Goal: Task Accomplishment & Management: Manage account settings

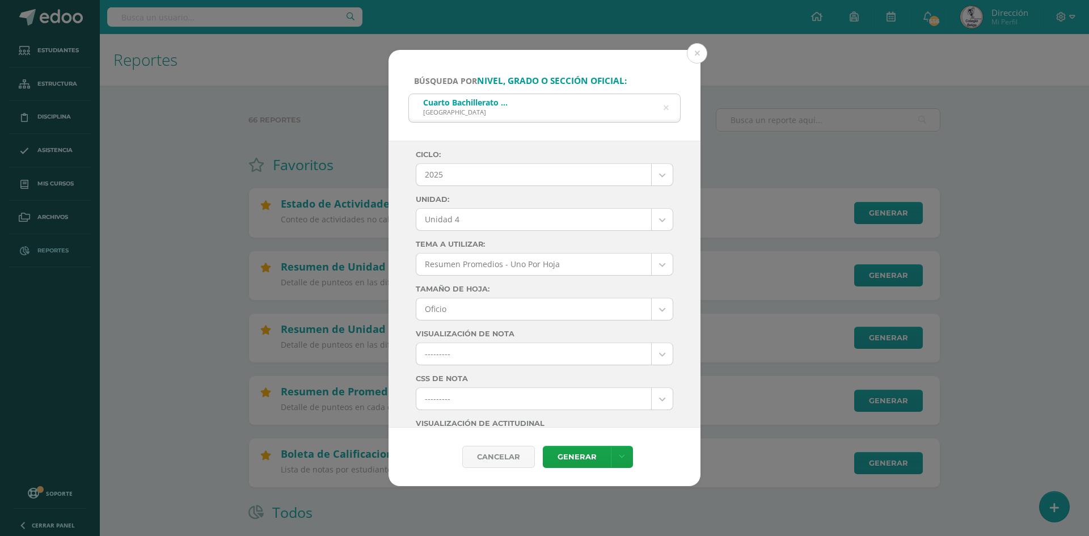
select select "6"
select select "Unidad 4"
click at [174, 353] on div "Búsqueda por nivel, grado o sección oficial: Cuarto Bachillerato en Ciencias y …" at bounding box center [545, 268] width 1080 height 437
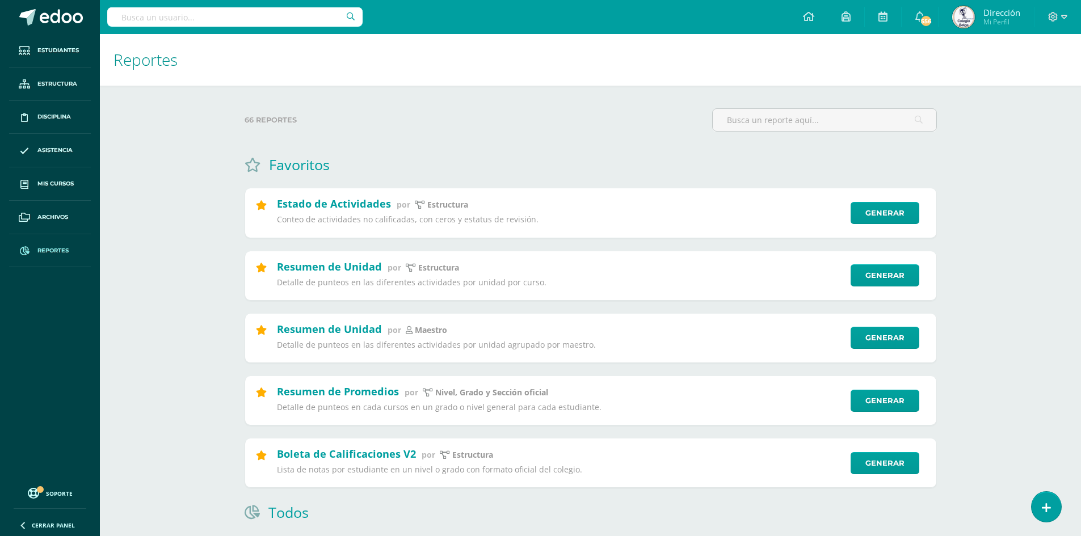
click at [910, 66] on h1 "Reportes" at bounding box center [590, 60] width 954 height 52
click at [975, 10] on span "Dirección Mi Perfil" at bounding box center [986, 17] width 73 height 23
click at [962, 14] on img at bounding box center [963, 17] width 23 height 23
click at [1066, 15] on icon at bounding box center [1064, 17] width 6 height 10
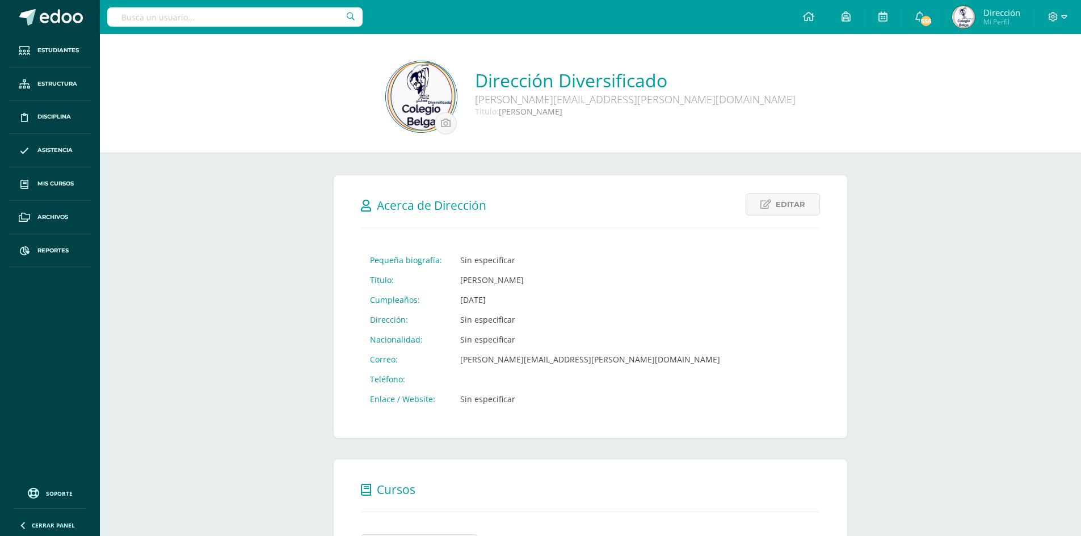
click at [1069, 12] on div at bounding box center [1057, 17] width 47 height 34
click at [1066, 15] on div at bounding box center [1057, 17] width 47 height 34
click at [1064, 17] on icon at bounding box center [1064, 17] width 6 height 10
click at [1021, 60] on span "Configuración" at bounding box center [1028, 60] width 53 height 11
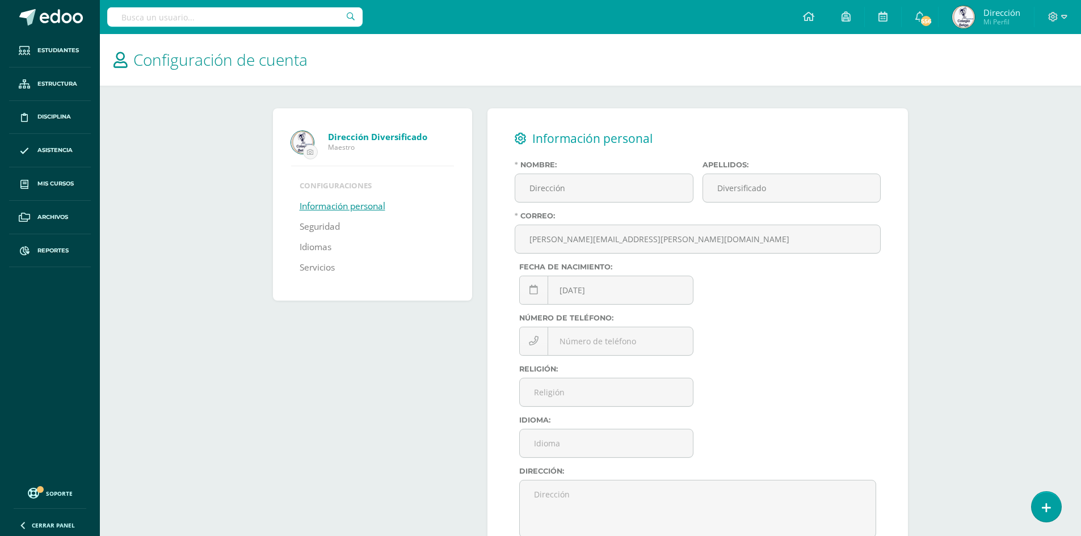
click at [313, 206] on link "Información personal" at bounding box center [343, 206] width 86 height 20
click at [315, 208] on link "Información personal" at bounding box center [343, 206] width 86 height 20
click at [306, 148] on input "file" at bounding box center [310, 152] width 14 height 14
click at [41, 252] on span "Reportes" at bounding box center [52, 250] width 31 height 9
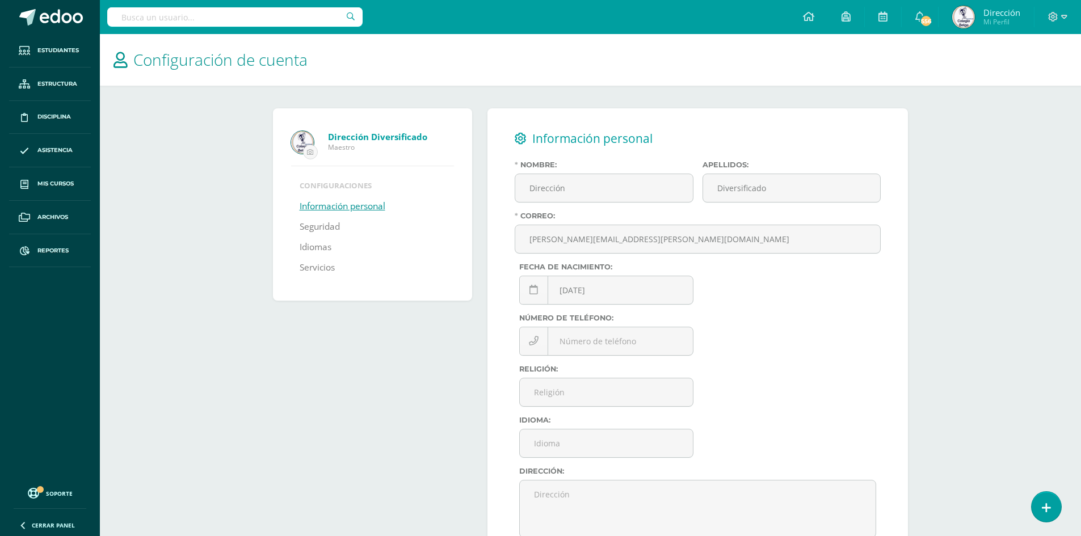
drag, startPoint x: 169, startPoint y: 323, endPoint x: 163, endPoint y: 306, distance: 18.1
click at [170, 323] on div "Configuración de cuenta Dirección Diversificado Maestro Configuraciones Informa…" at bounding box center [590, 330] width 981 height 593
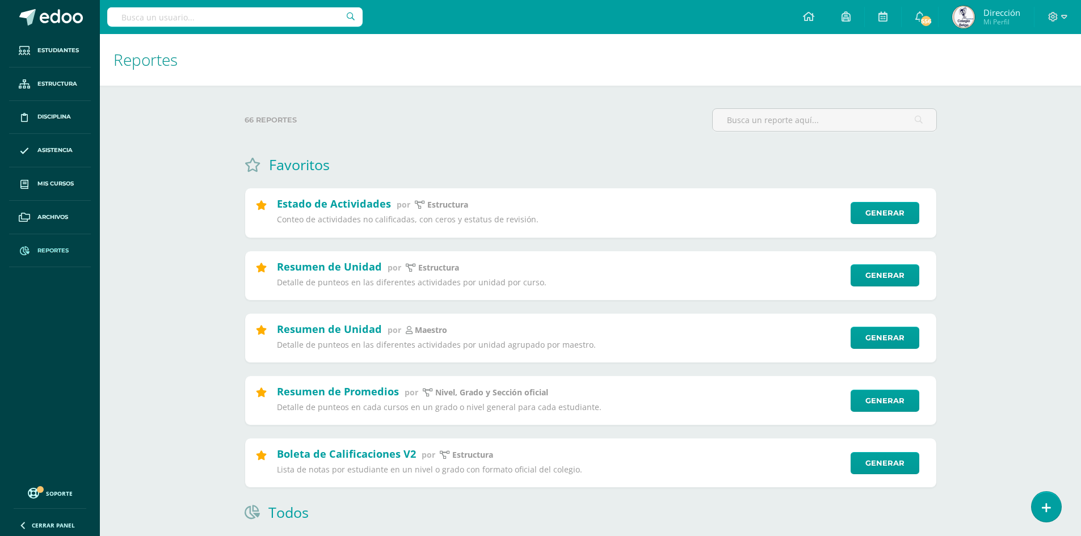
click at [1063, 14] on icon at bounding box center [1064, 17] width 6 height 10
click at [1018, 62] on span "Configuración" at bounding box center [1028, 61] width 53 height 11
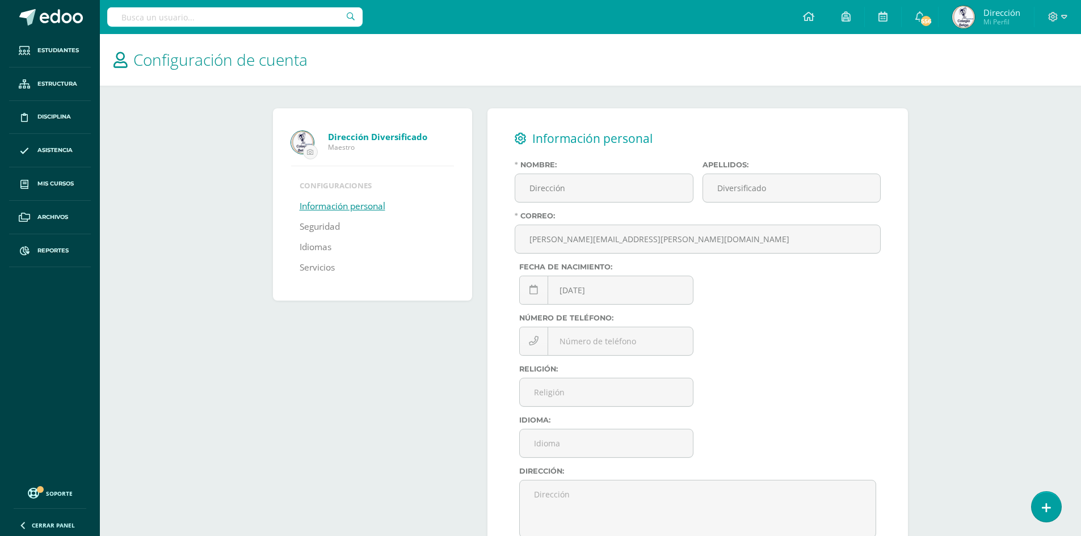
click at [334, 205] on link "Información personal" at bounding box center [343, 206] width 86 height 20
click at [310, 153] on input "file" at bounding box center [310, 152] width 14 height 14
